Goal: Task Accomplishment & Management: Complete application form

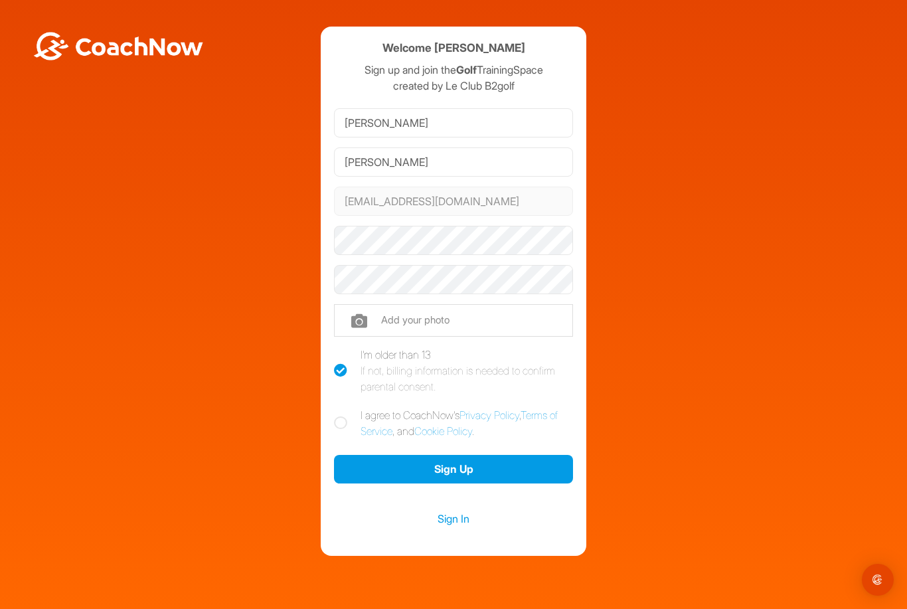
click at [453, 525] on link "Sign In" at bounding box center [453, 518] width 239 height 17
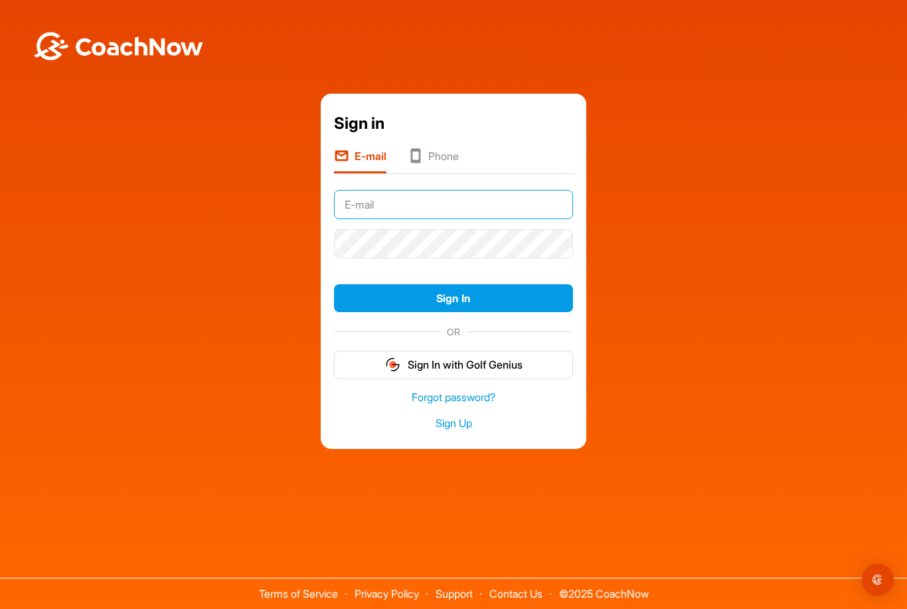
type input "2"
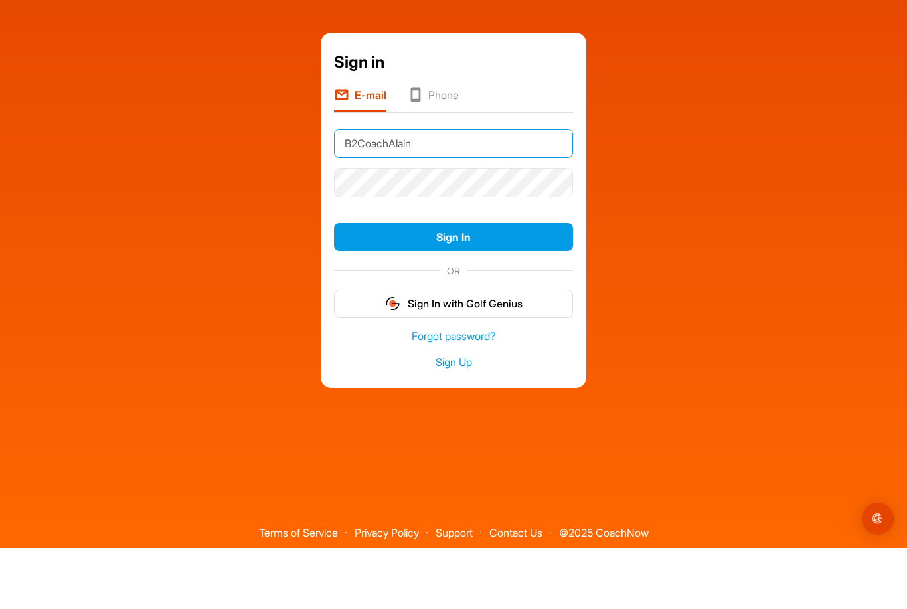
type input "B2CoachAlain"
click at [382, 284] on button "Sign In" at bounding box center [453, 298] width 239 height 29
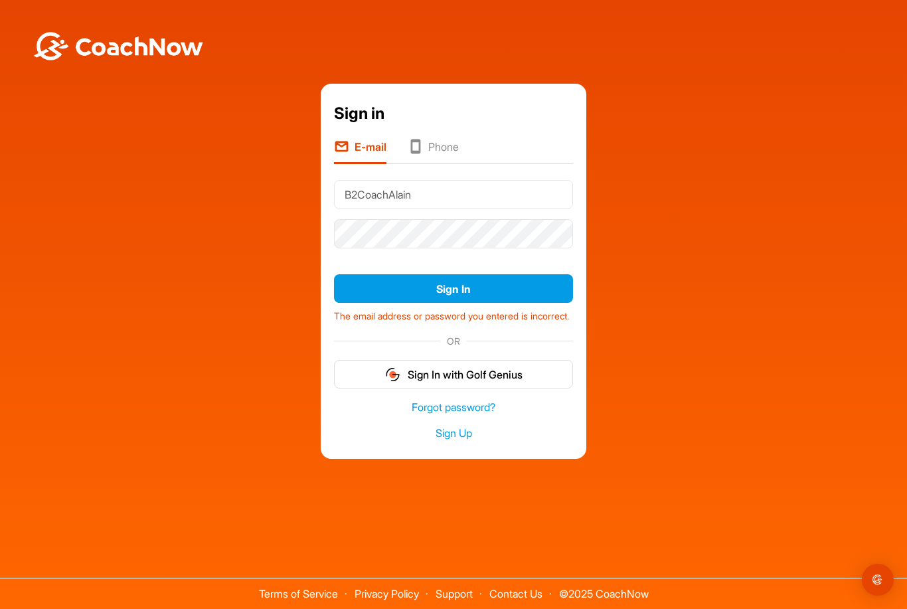
click at [348, 139] on icon at bounding box center [341, 147] width 15 height 16
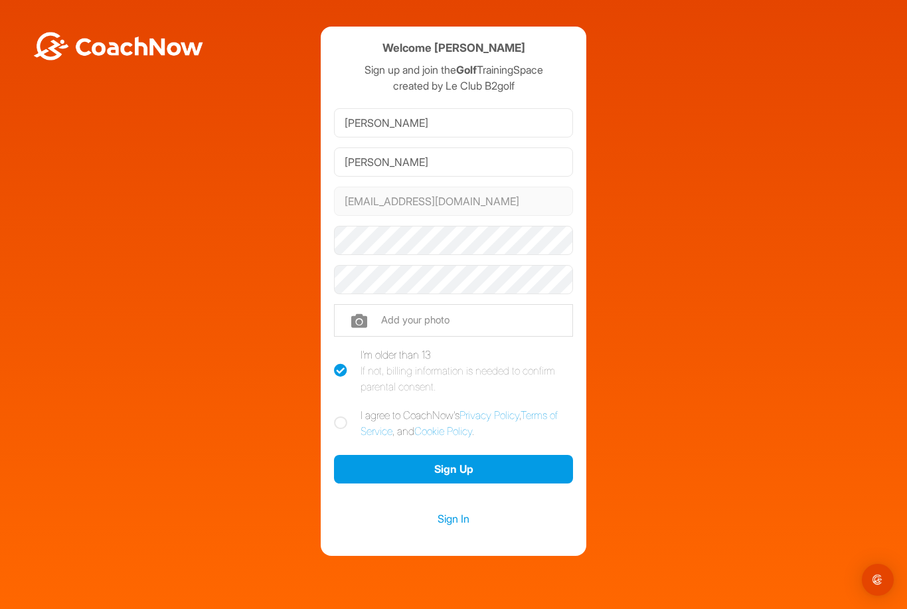
click at [337, 422] on icon at bounding box center [340, 422] width 13 height 13
click at [337, 416] on input "I agree to CoachNow's Privacy Policy , Terms of Service , and Cookie Policy ." at bounding box center [338, 411] width 9 height 9
checkbox input "true"
click at [449, 527] on link "Sign In" at bounding box center [453, 518] width 239 height 17
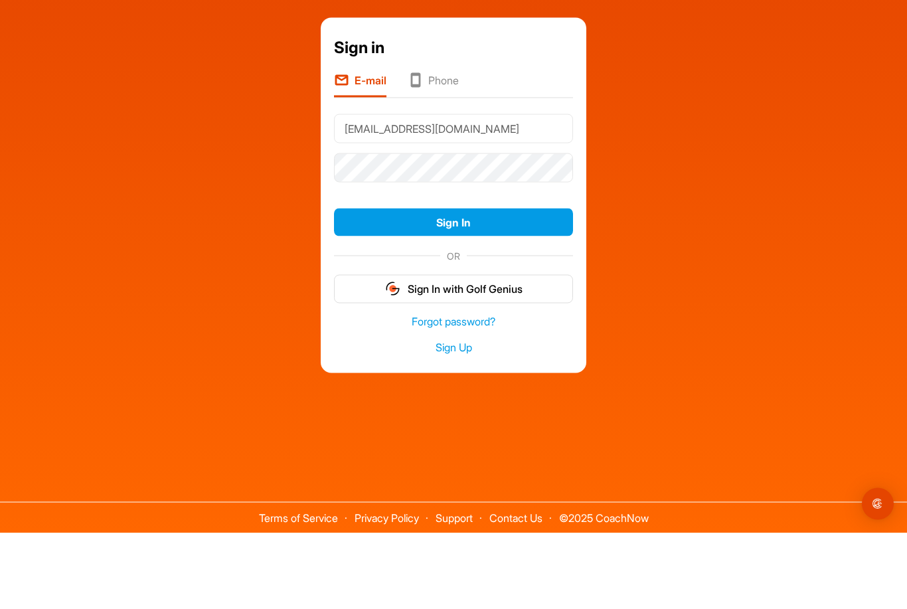
type input "[EMAIL_ADDRESS][DOMAIN_NAME]"
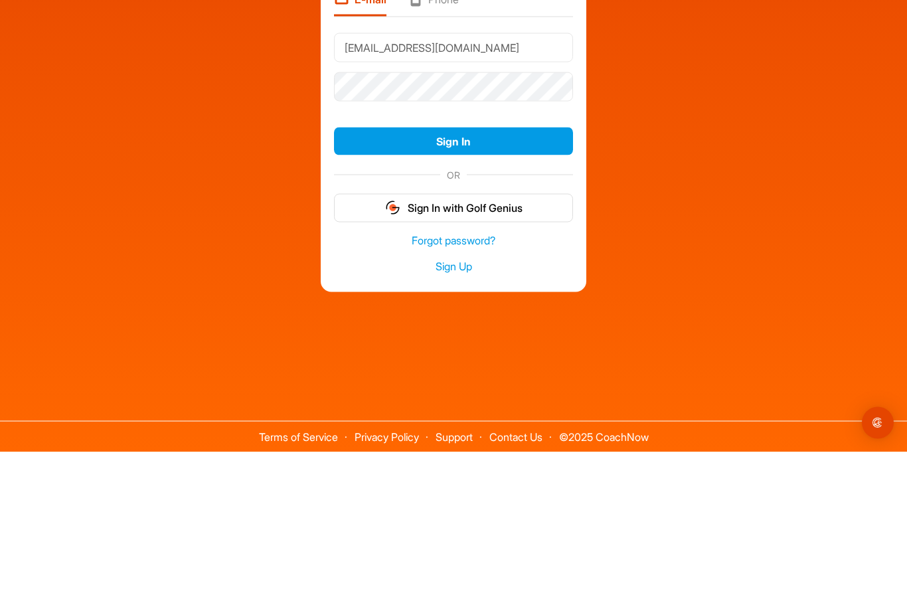
click at [363, 284] on button "Sign In" at bounding box center [453, 298] width 239 height 29
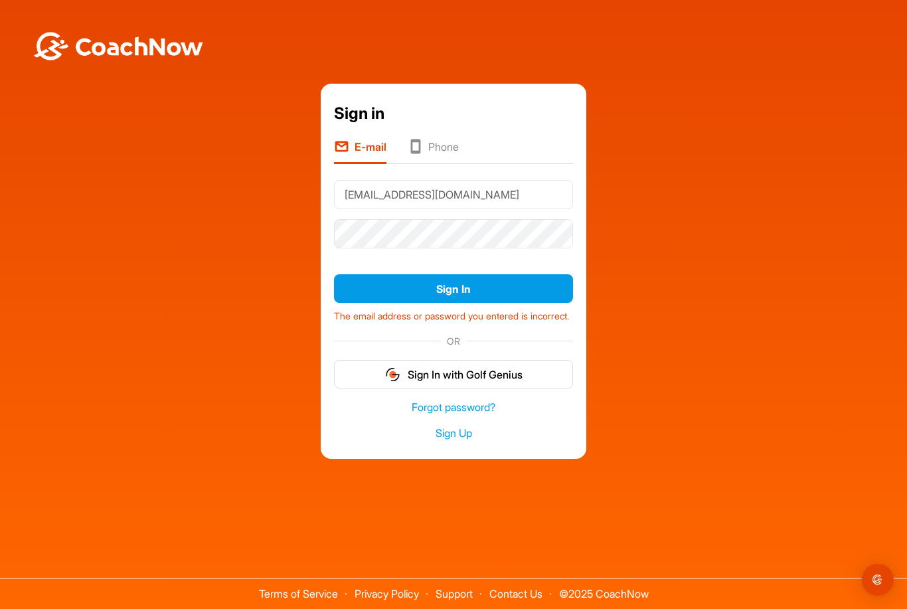
click at [448, 426] on link "Sign Up" at bounding box center [453, 433] width 239 height 15
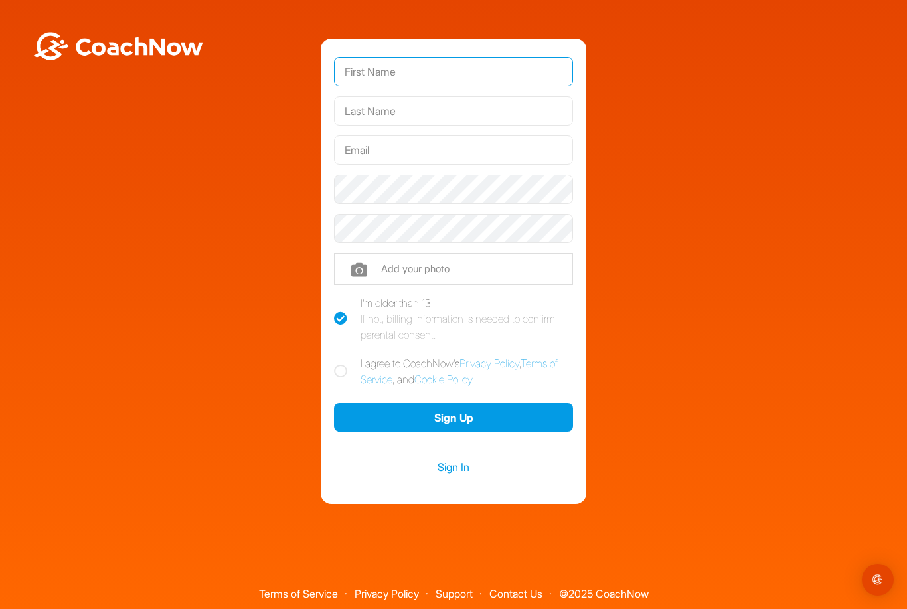
click at [349, 57] on input "text" at bounding box center [453, 71] width 239 height 29
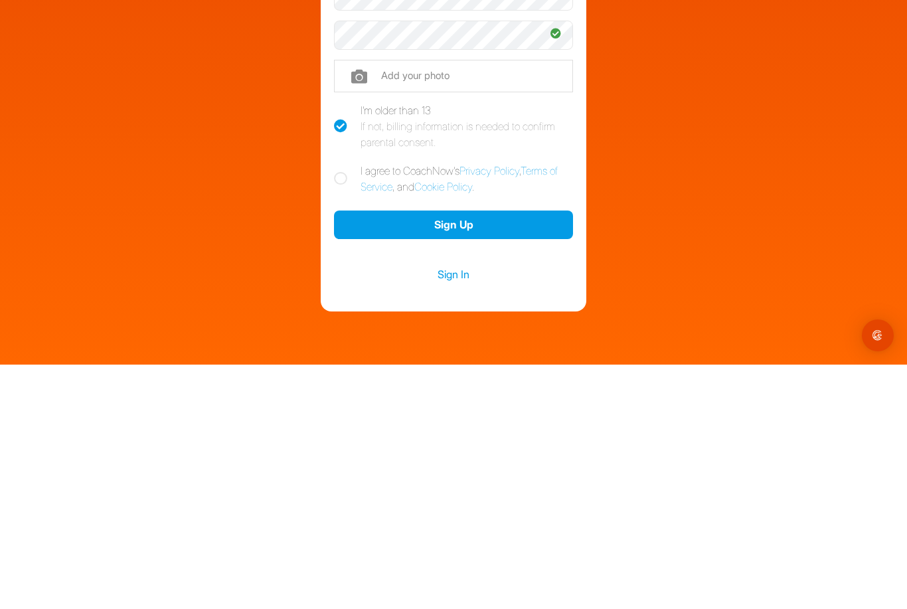
click at [340, 407] on label "I agree to CoachNow's Privacy Policy , Terms of Service , and Cookie Policy ." at bounding box center [453, 423] width 239 height 32
click at [340, 407] on input "I agree to CoachNow's Privacy Policy , Terms of Service , and Cookie Policy ." at bounding box center [338, 411] width 9 height 9
checkbox input "true"
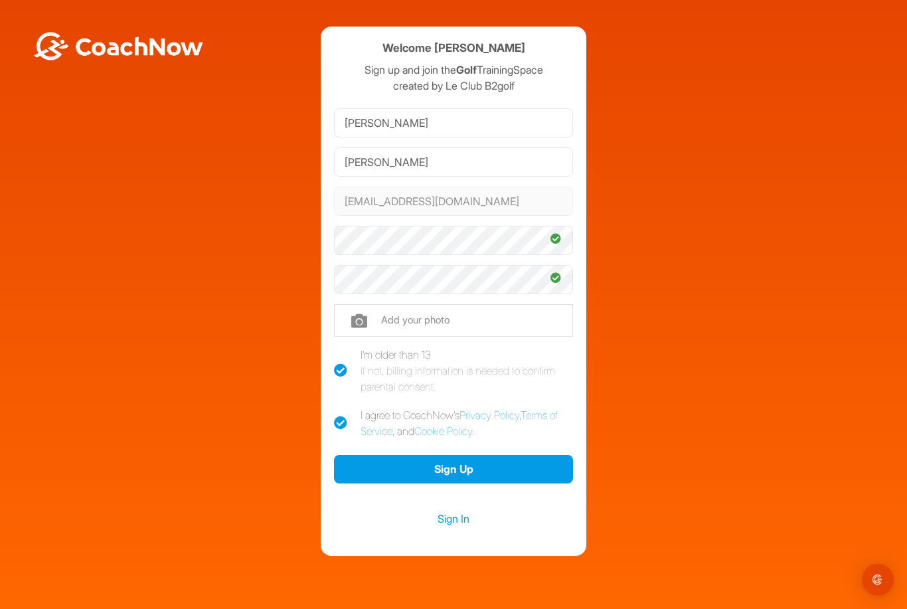
click at [523, 455] on button "Sign Up" at bounding box center [453, 469] width 239 height 29
click at [454, 510] on link "Sign In" at bounding box center [453, 518] width 239 height 17
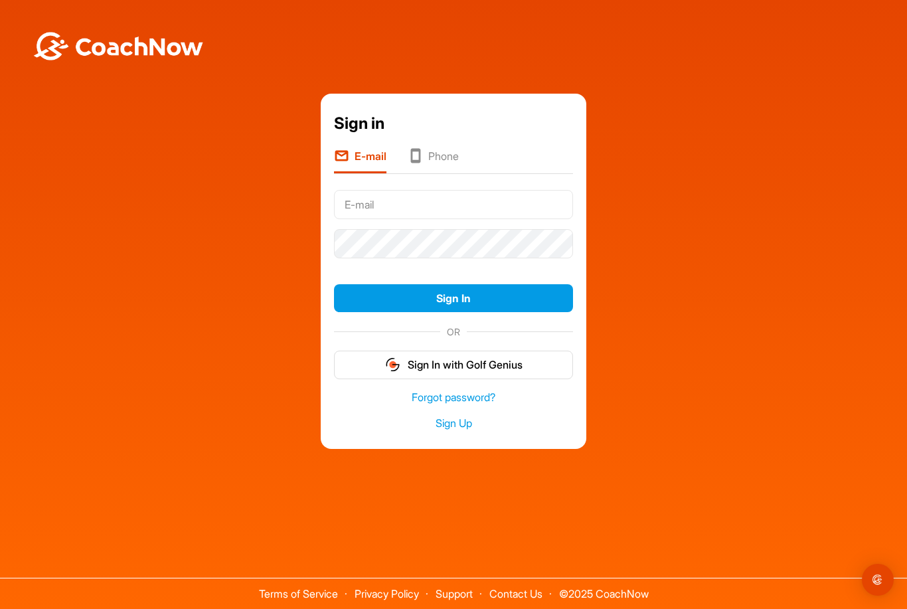
click at [80, 187] on div "Sign in E-mail Phone Sign In OR Sign In with Golf Genius Forgot password? Sign …" at bounding box center [454, 272] width 894 height 356
click at [358, 190] on input "text" at bounding box center [453, 204] width 239 height 29
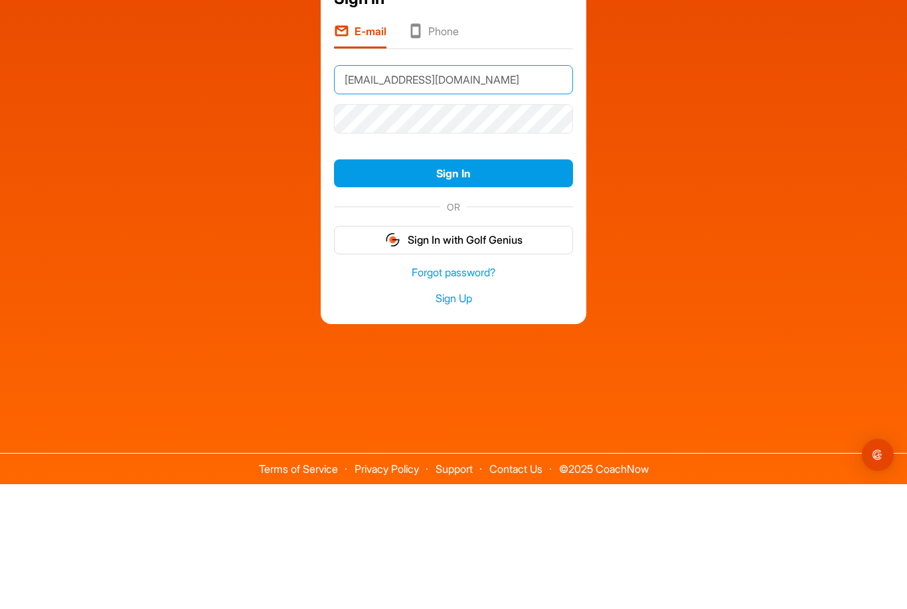
type input "alainbergeron01@me.com"
click at [369, 284] on button "Sign In" at bounding box center [453, 298] width 239 height 29
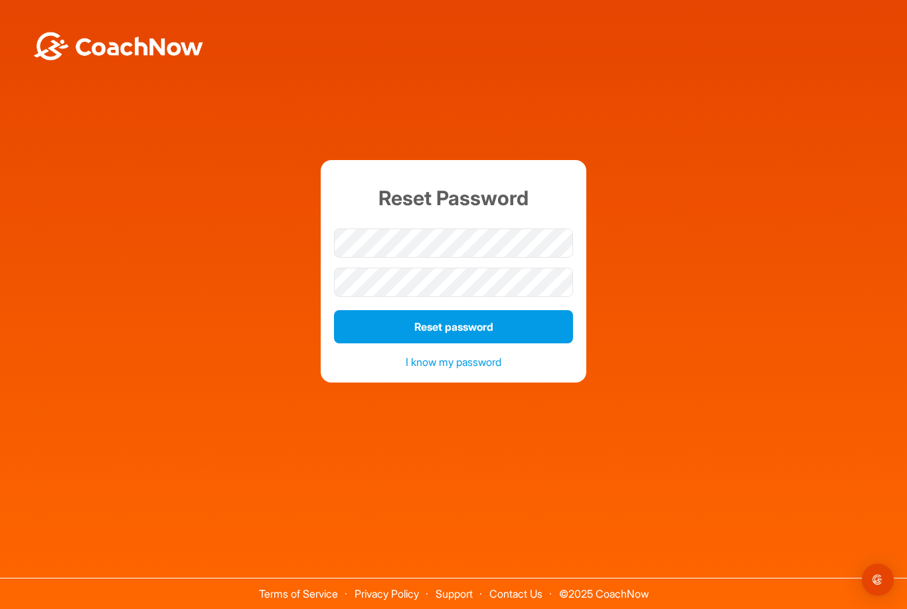
click at [444, 580] on div "Terms of Service Privacy Policy Support Contact Us © 2025 CoachNow" at bounding box center [453, 572] width 907 height 73
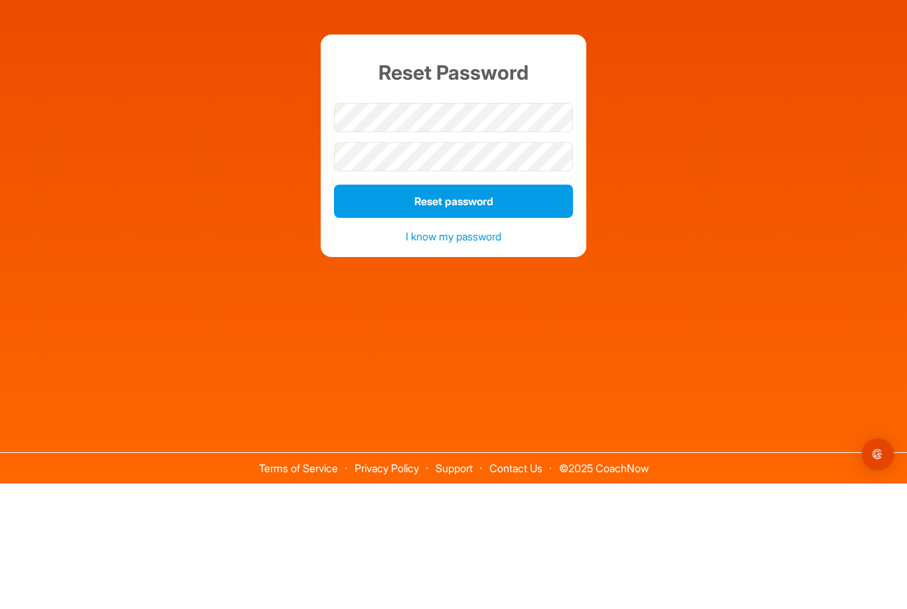
click at [364, 310] on button "Reset password" at bounding box center [453, 326] width 239 height 33
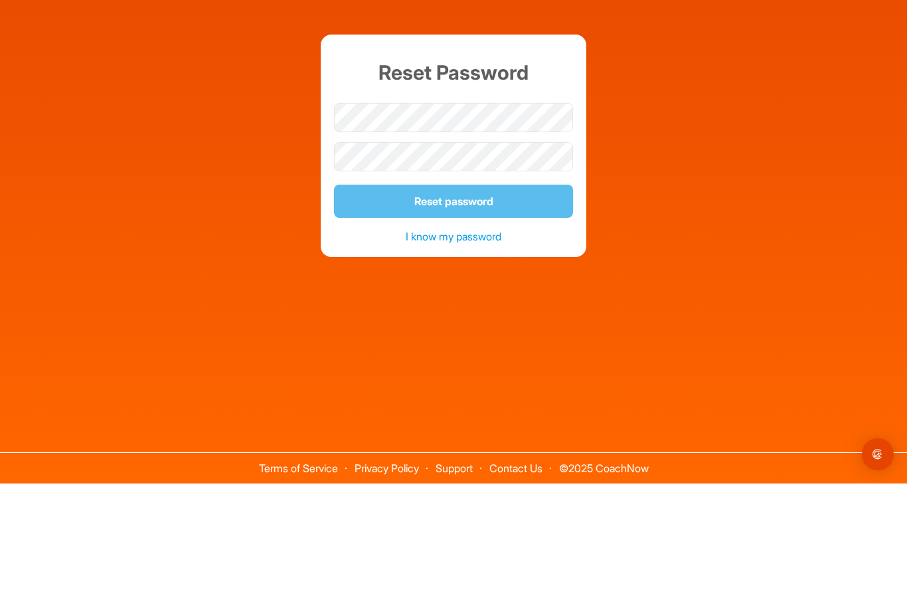
scroll to position [43, 0]
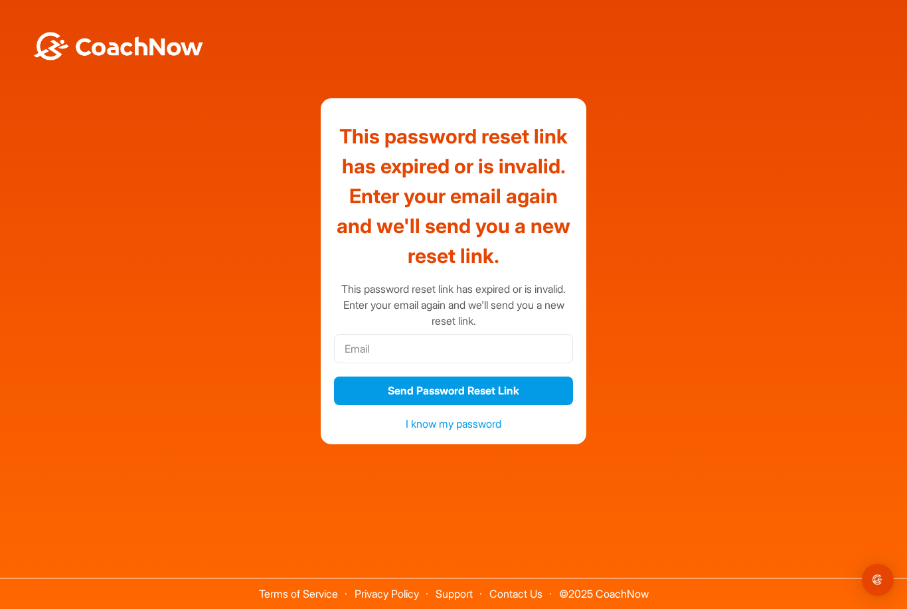
click at [419, 417] on link "I know my password" at bounding box center [454, 423] width 96 height 13
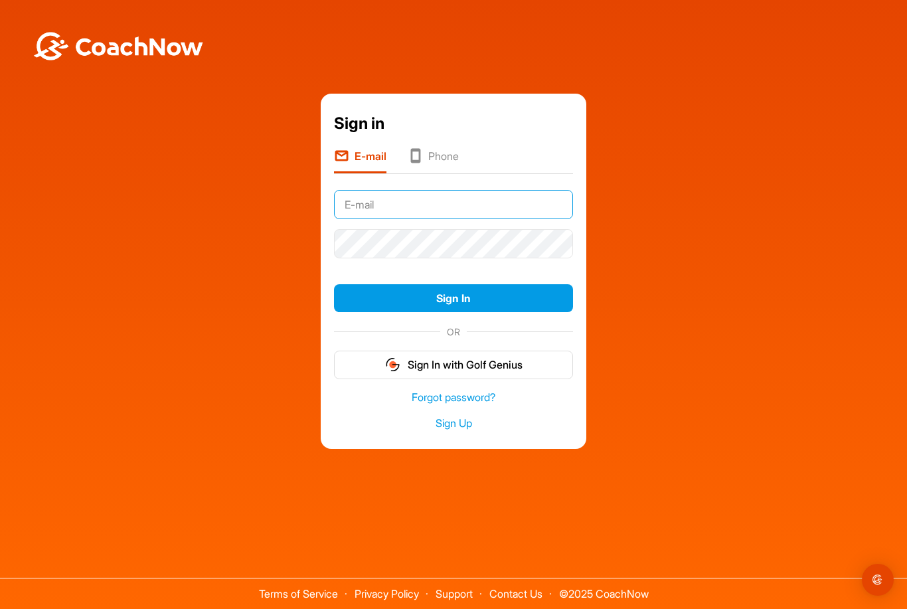
type input "alainbergeron01@me.com"
click at [454, 284] on button "Sign In" at bounding box center [453, 298] width 239 height 29
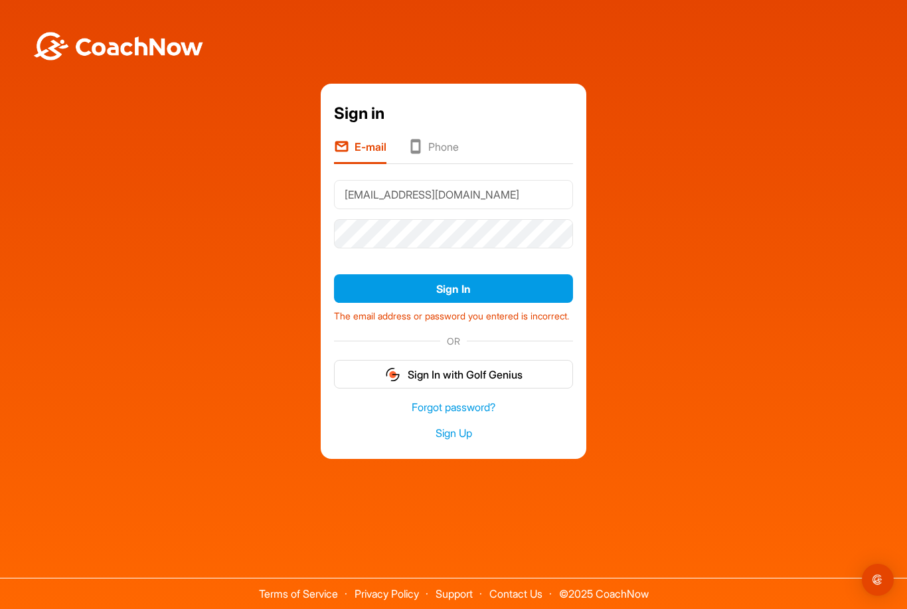
click at [444, 426] on link "Sign Up" at bounding box center [453, 433] width 239 height 15
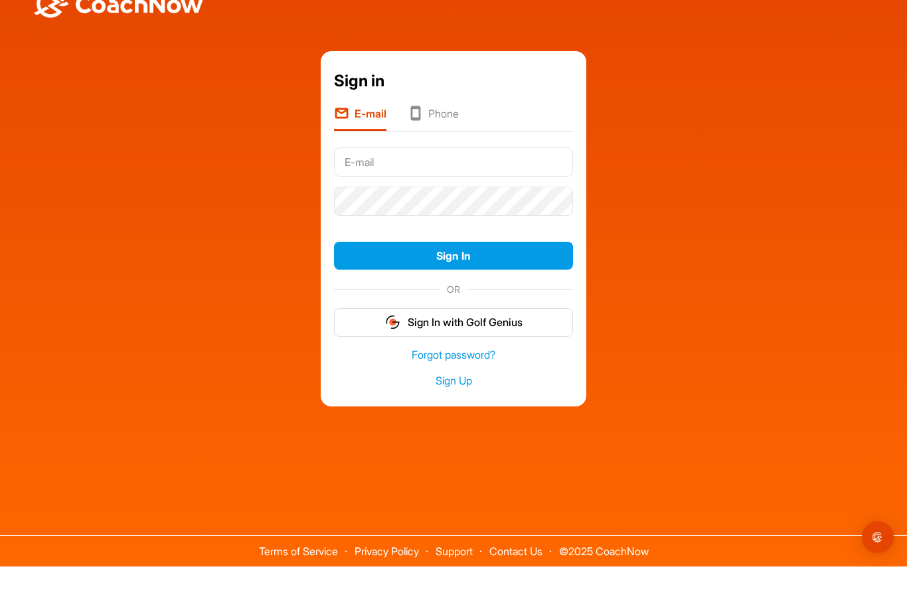
click at [248, 337] on div "Sign in E-mail Phone Sign In OR Sign In with Golf Genius Forgot password? Sign …" at bounding box center [454, 272] width 894 height 356
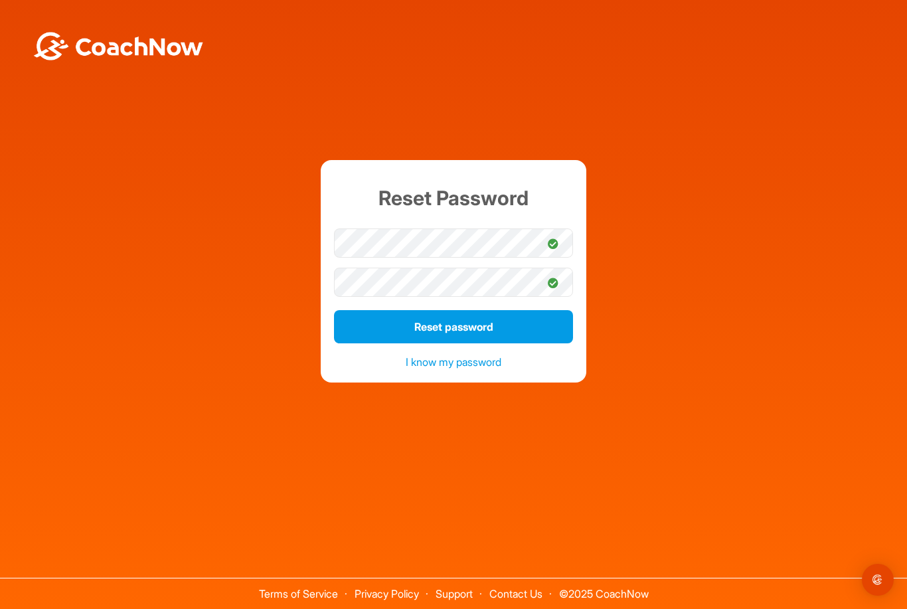
click at [365, 343] on button "Reset password" at bounding box center [453, 326] width 239 height 33
